Goal: Information Seeking & Learning: Learn about a topic

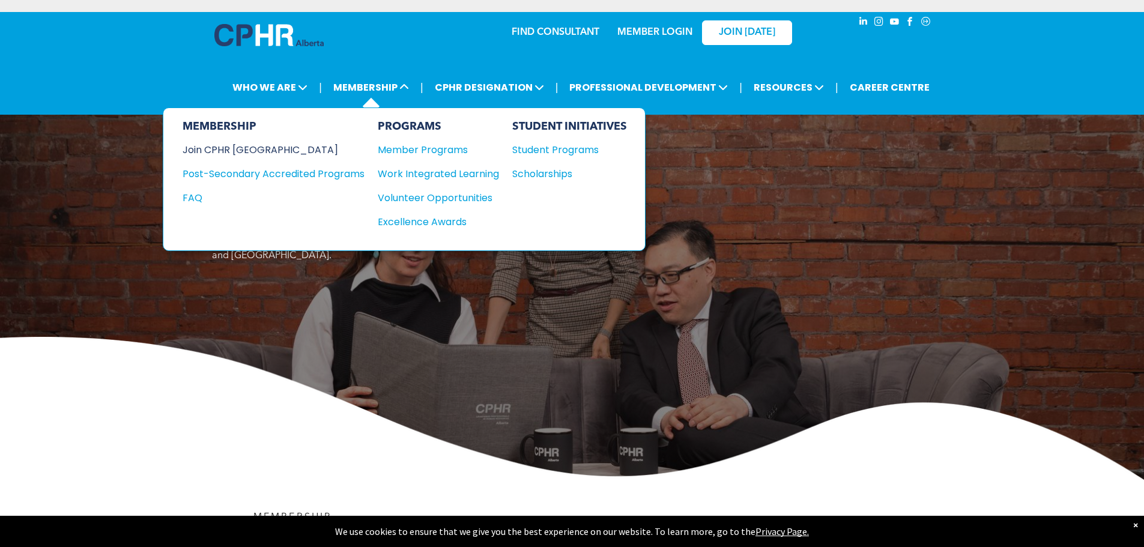
click at [246, 155] on div "Join CPHR [GEOGRAPHIC_DATA]" at bounding box center [265, 149] width 164 height 15
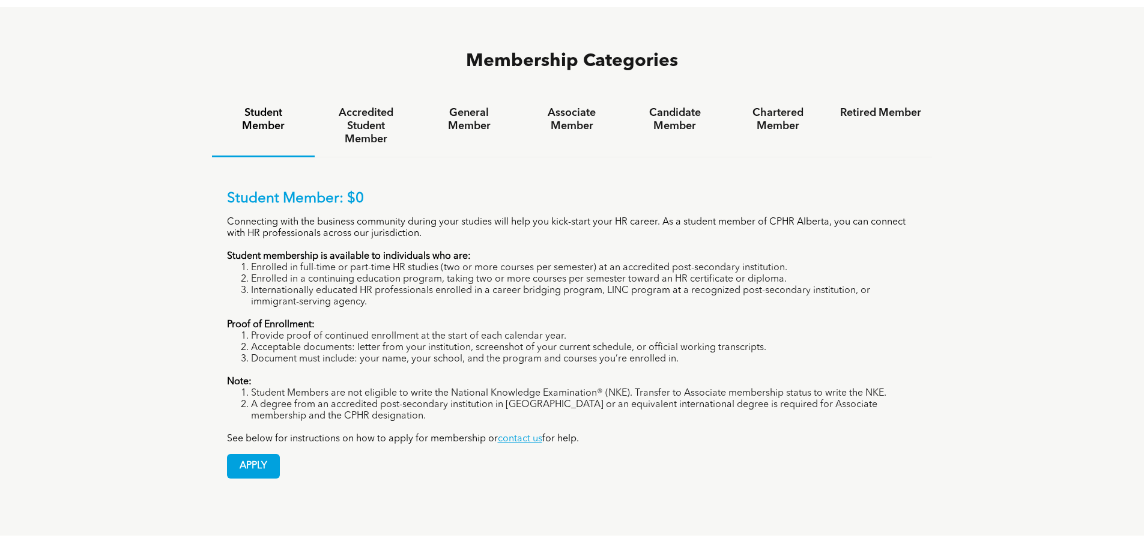
scroll to position [841, 0]
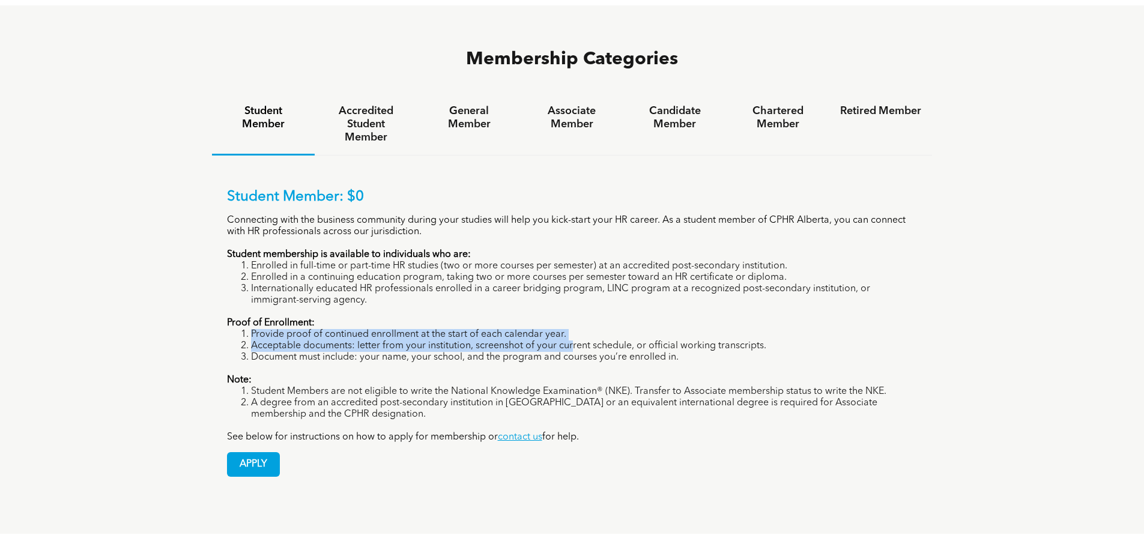
drag, startPoint x: 250, startPoint y: 286, endPoint x: 572, endPoint y: 294, distance: 321.9
click at [572, 329] on ol "Provide proof of continued enrollment at the start of each calendar year. Accep…" at bounding box center [572, 346] width 691 height 34
click at [346, 340] on li "Acceptable documents: letter from your institution, screenshot of your current …" at bounding box center [584, 345] width 667 height 11
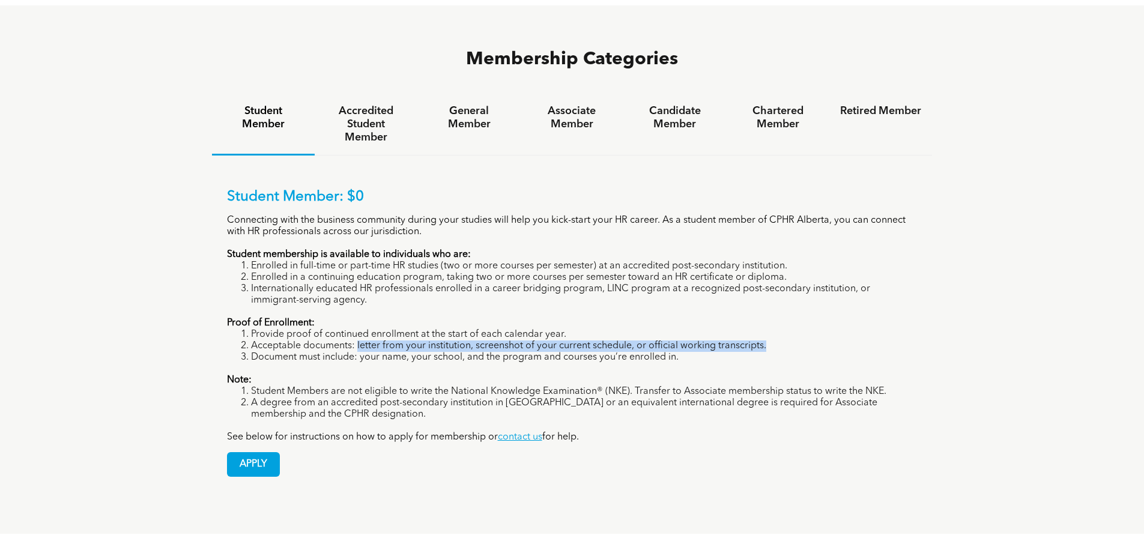
drag, startPoint x: 357, startPoint y: 301, endPoint x: 770, endPoint y: 299, distance: 412.5
click at [770, 340] on li "Acceptable documents: letter from your institution, screenshot of your current …" at bounding box center [584, 345] width 667 height 11
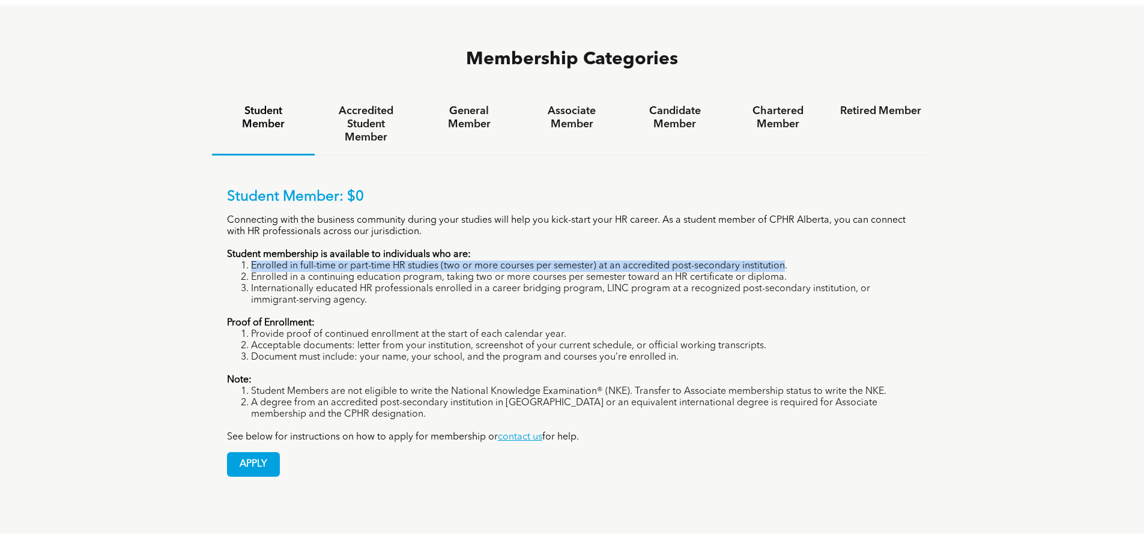
drag, startPoint x: 250, startPoint y: 219, endPoint x: 783, endPoint y: 222, distance: 532.6
click at [783, 261] on li "Enrolled in full-time or part-time HR studies (two or more courses per semester…" at bounding box center [584, 266] width 667 height 11
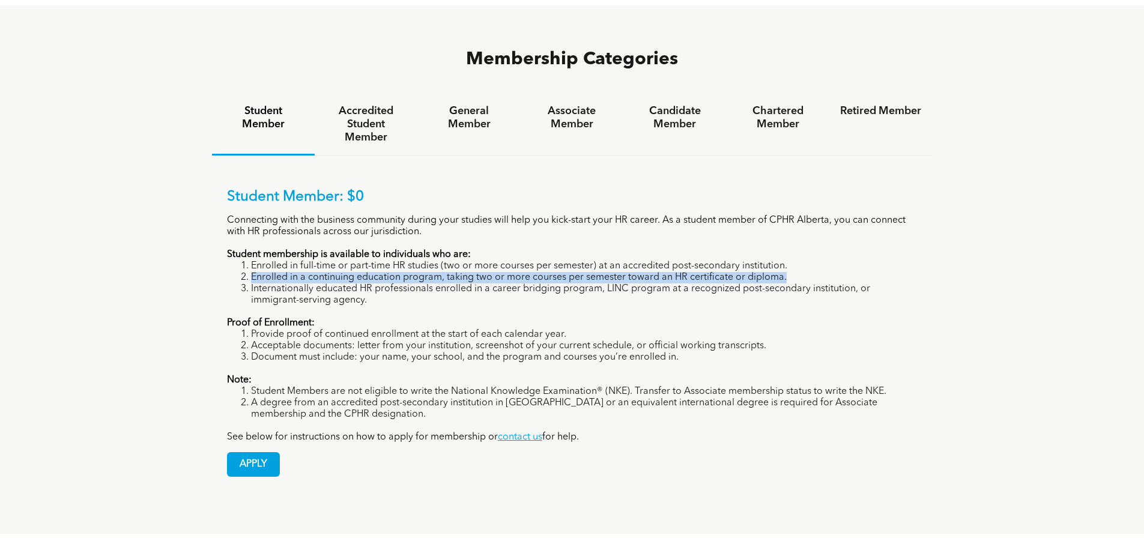
drag, startPoint x: 252, startPoint y: 230, endPoint x: 790, endPoint y: 229, distance: 538.0
click at [790, 272] on li "Enrolled in a continuing education program, taking two or more courses per seme…" at bounding box center [584, 277] width 667 height 11
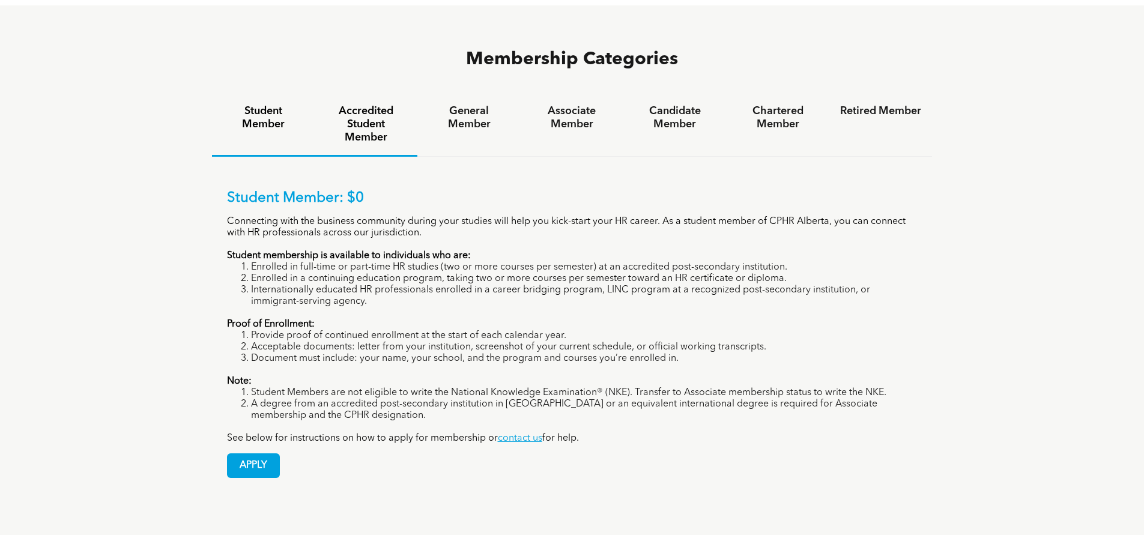
click at [352, 104] on h4 "Accredited Student Member" at bounding box center [365, 124] width 81 height 40
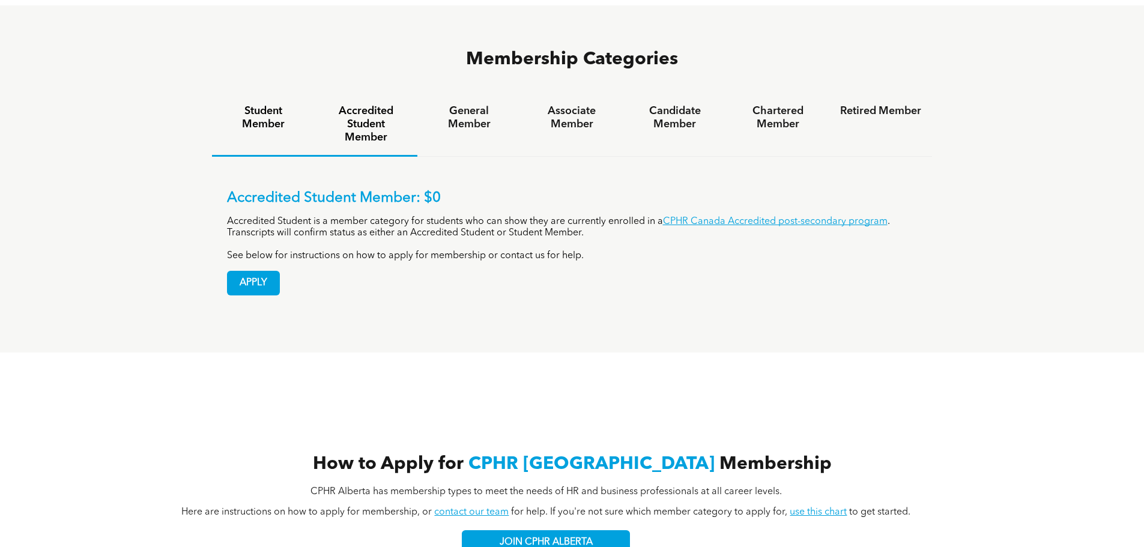
click at [247, 104] on h4 "Student Member" at bounding box center [263, 117] width 81 height 26
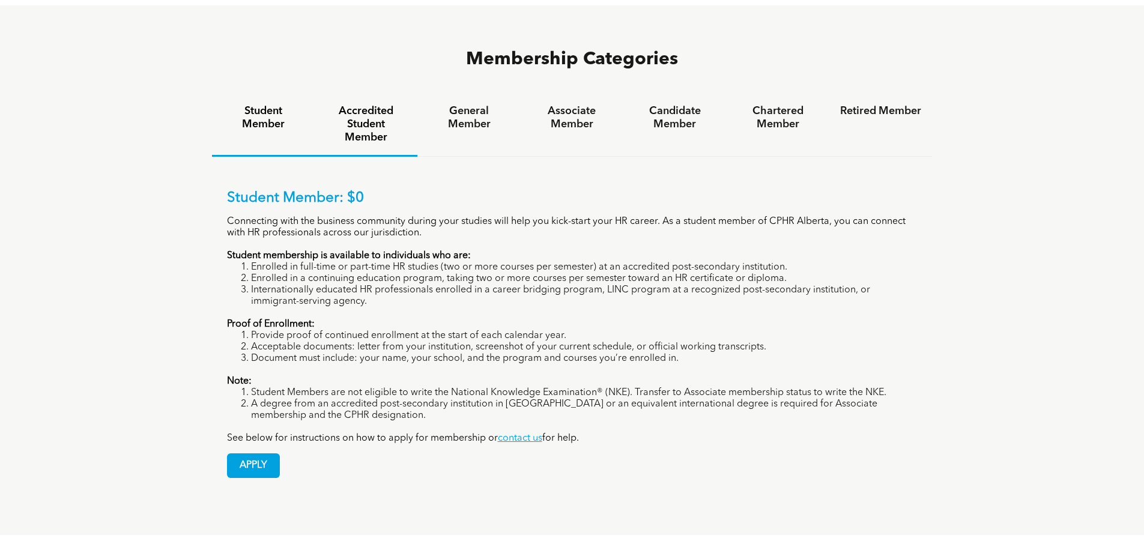
click at [364, 104] on h4 "Accredited Student Member" at bounding box center [365, 124] width 81 height 40
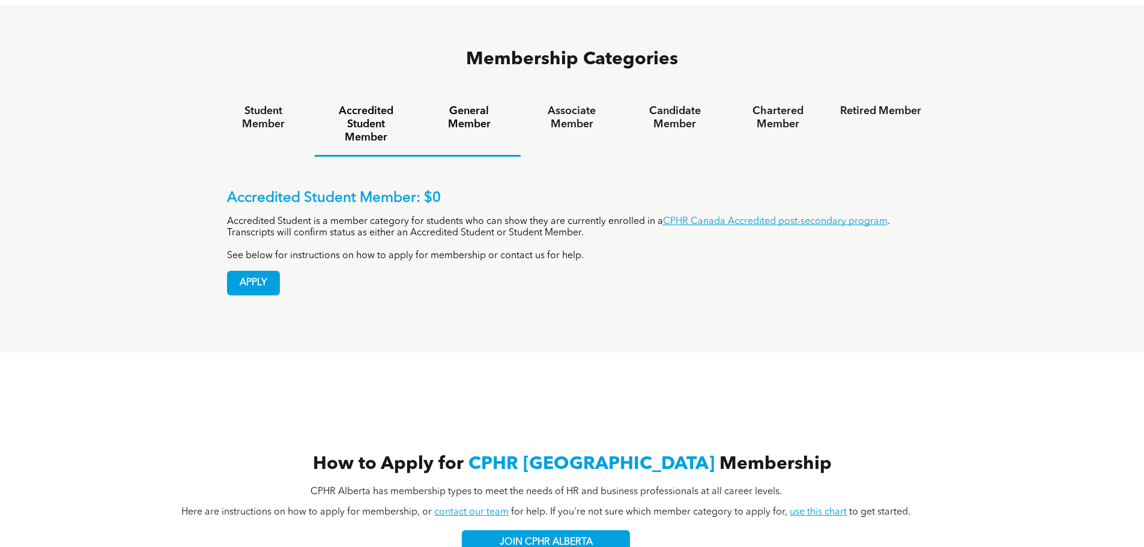
click at [467, 104] on h4 "General Member" at bounding box center [468, 117] width 81 height 26
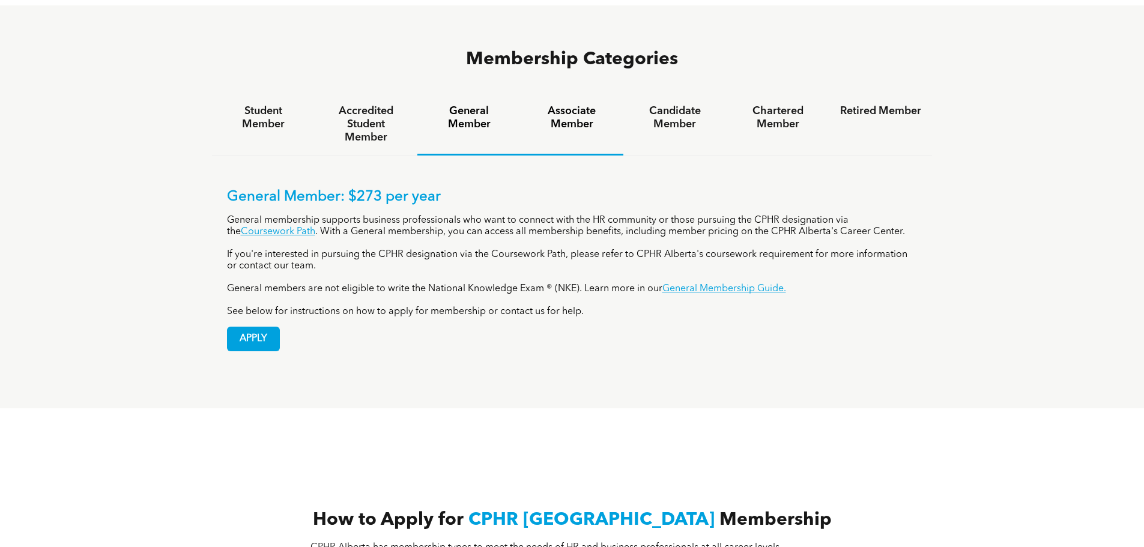
click at [579, 94] on div "Associate Member" at bounding box center [572, 125] width 103 height 62
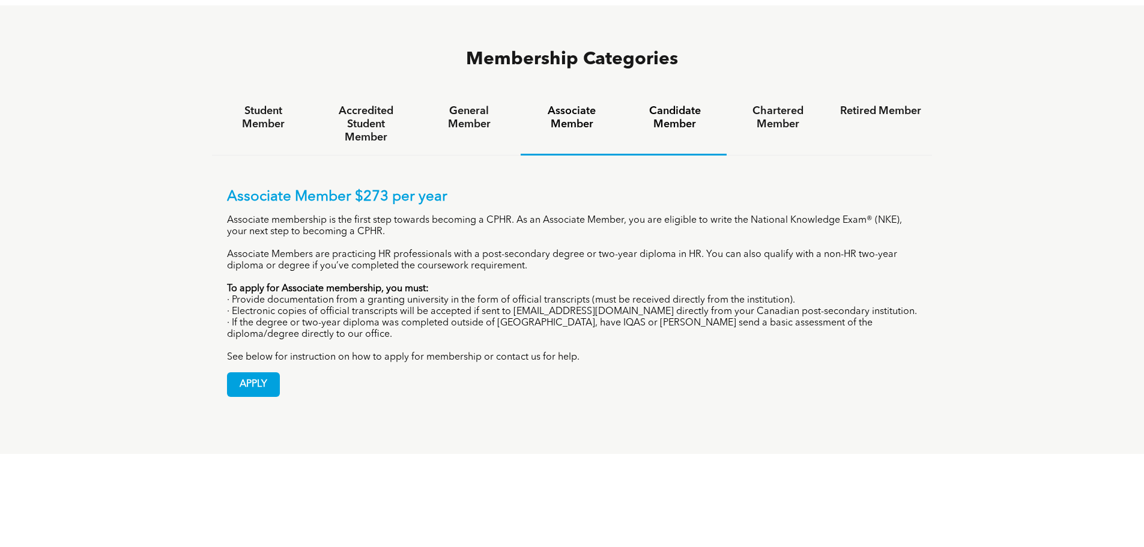
click at [656, 94] on div "Candidate Member" at bounding box center [674, 125] width 103 height 62
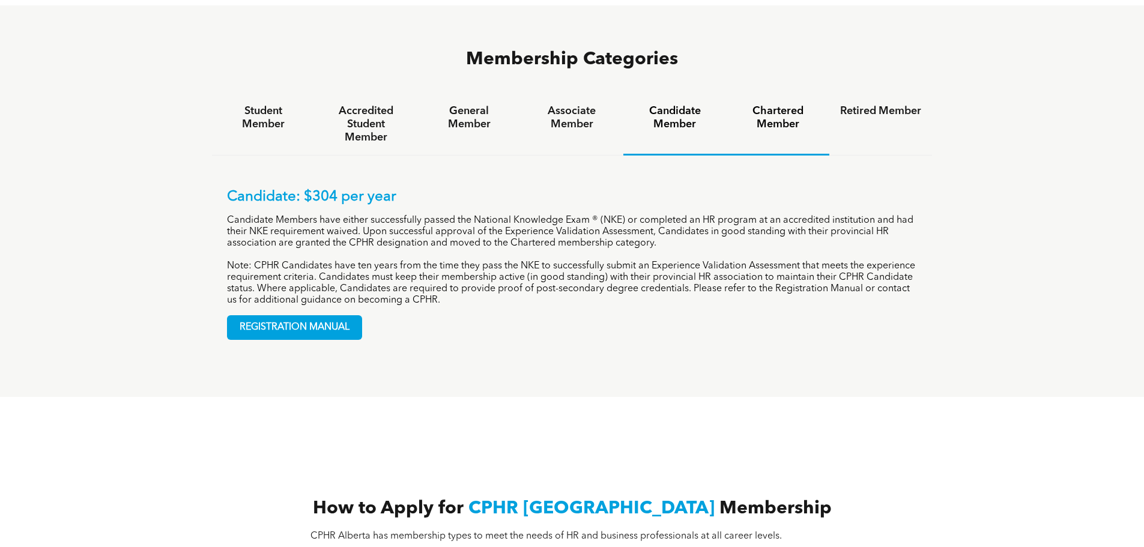
click at [766, 104] on h4 "Chartered Member" at bounding box center [777, 117] width 81 height 26
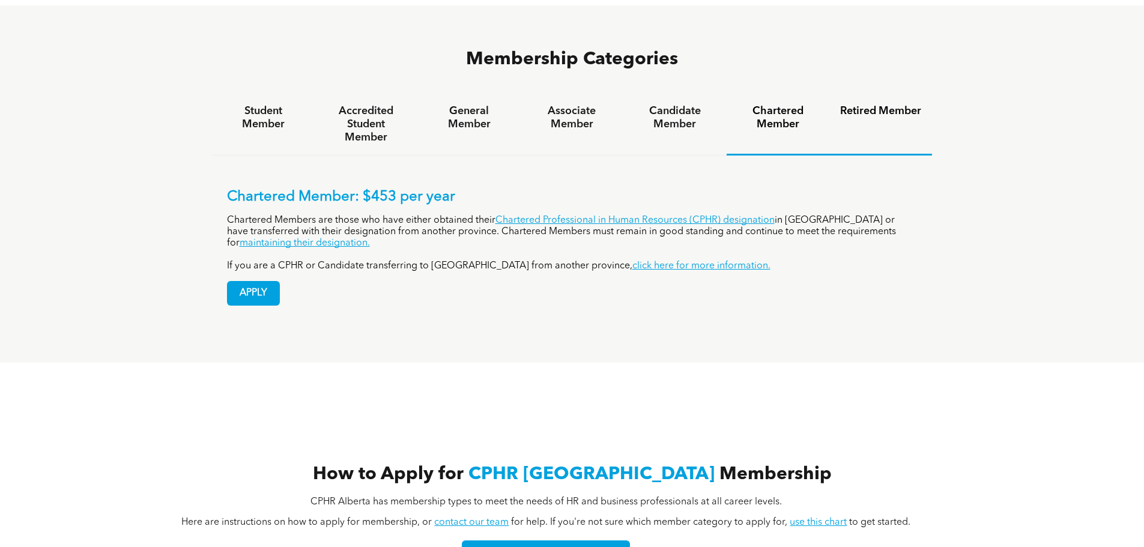
click at [883, 104] on h4 "Retired Member" at bounding box center [880, 110] width 81 height 13
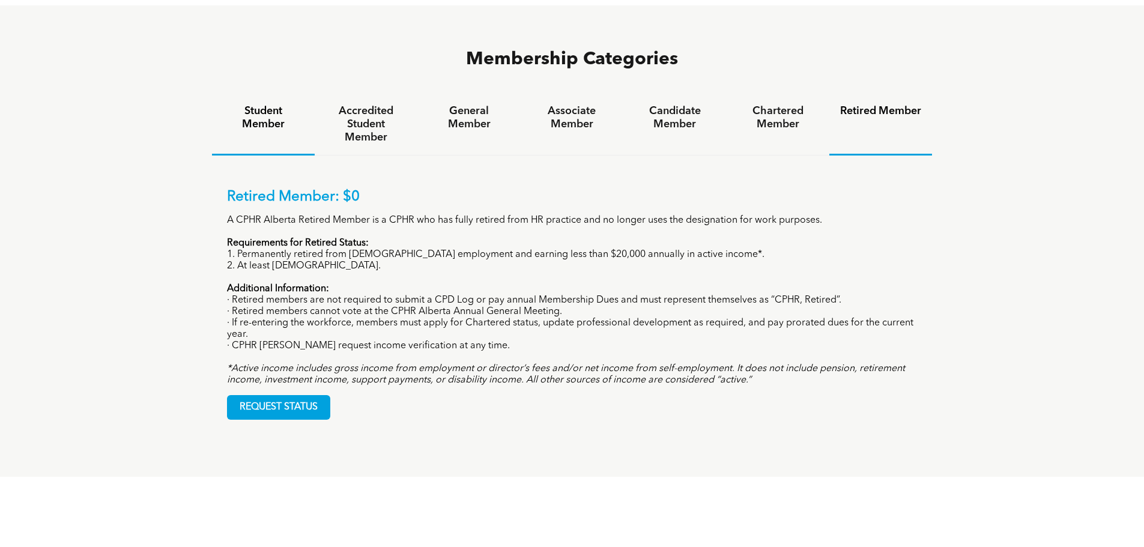
click at [256, 104] on h4 "Student Member" at bounding box center [263, 117] width 81 height 26
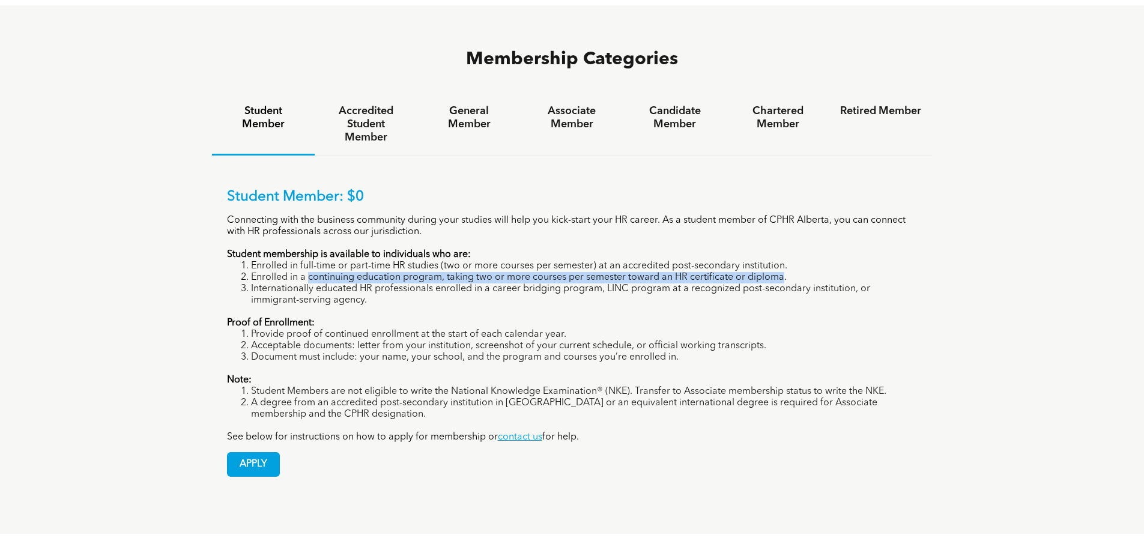
drag, startPoint x: 307, startPoint y: 230, endPoint x: 782, endPoint y: 230, distance: 474.4
click at [782, 272] on li "Enrolled in a continuing education program, taking two or more courses per seme…" at bounding box center [584, 277] width 667 height 11
copy li "continuing education program, taking two or more courses per semester toward an…"
drag, startPoint x: 252, startPoint y: 285, endPoint x: 567, endPoint y: 287, distance: 315.9
click at [567, 329] on li "Provide proof of continued enrollment at the start of each calendar year." at bounding box center [584, 334] width 667 height 11
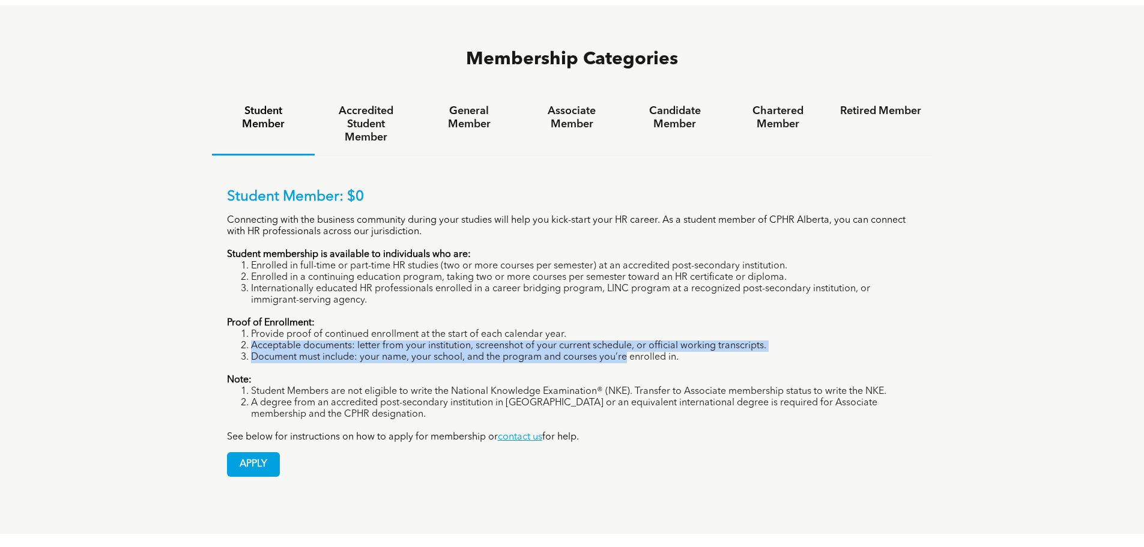
drag, startPoint x: 252, startPoint y: 301, endPoint x: 624, endPoint y: 310, distance: 373.0
click at [624, 329] on ol "Provide proof of continued enrollment at the start of each calendar year. Accep…" at bounding box center [572, 346] width 691 height 34
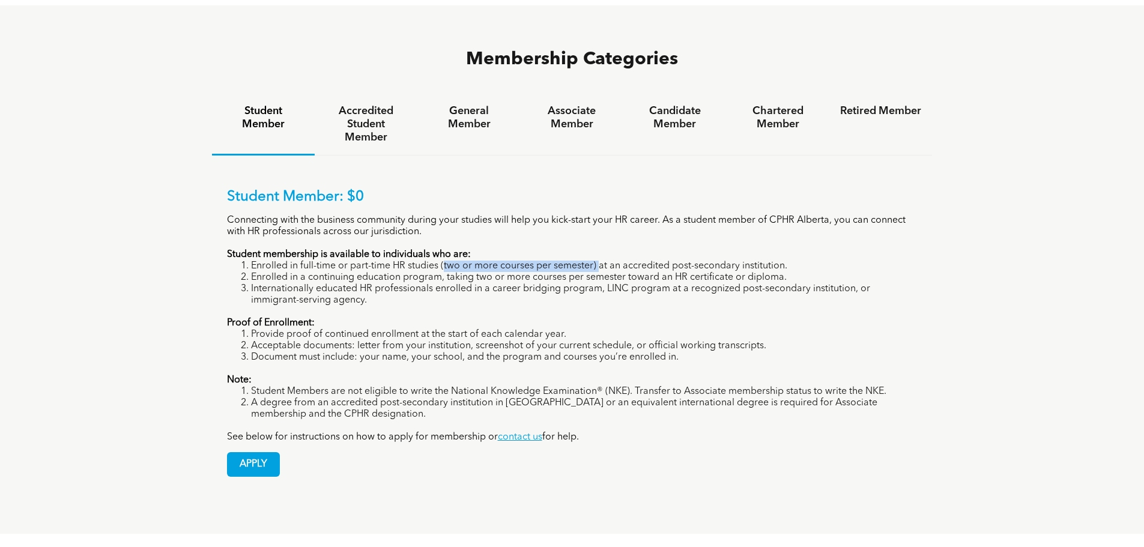
drag, startPoint x: 446, startPoint y: 218, endPoint x: 601, endPoint y: 218, distance: 155.5
click at [601, 261] on li "Enrolled in full-time or part-time HR studies (two or more courses per semester…" at bounding box center [584, 266] width 667 height 11
drag, startPoint x: 308, startPoint y: 234, endPoint x: 440, endPoint y: 234, distance: 131.5
click at [440, 272] on li "Enrolled in a continuing education program, taking two or more courses per seme…" at bounding box center [584, 277] width 667 height 11
copy li "continuing education program"
